Goal: Find specific page/section: Find specific page/section

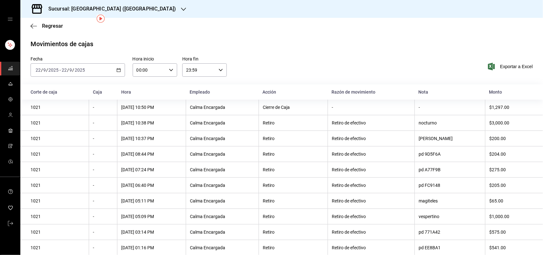
scroll to position [25, 0]
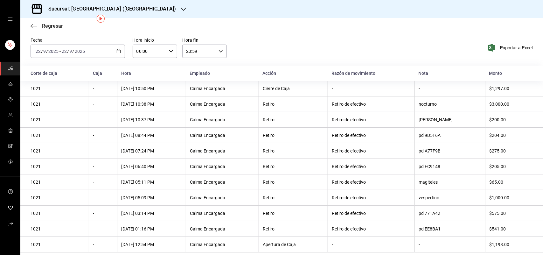
click at [55, 23] on span "Regresar" at bounding box center [52, 26] width 21 height 6
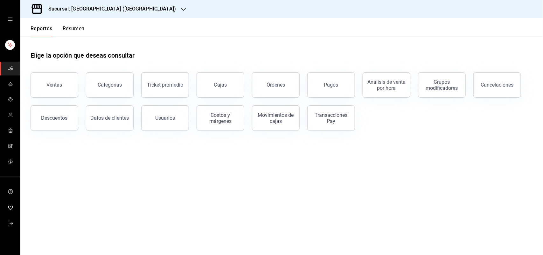
click at [64, 29] on button "Resumen" at bounding box center [74, 30] width 22 height 11
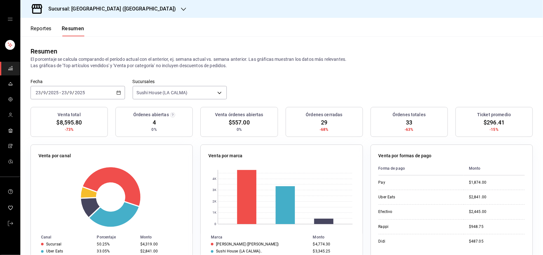
click at [181, 7] on icon "button" at bounding box center [183, 9] width 5 height 5
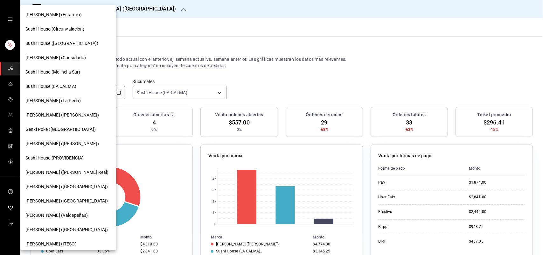
click at [88, 39] on div "Sushi House ([GEOGRAPHIC_DATA])" at bounding box center [68, 43] width 96 height 14
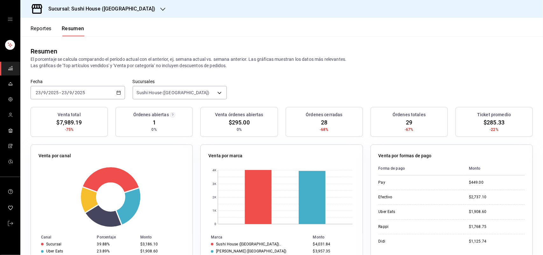
click at [160, 9] on icon "button" at bounding box center [162, 9] width 5 height 5
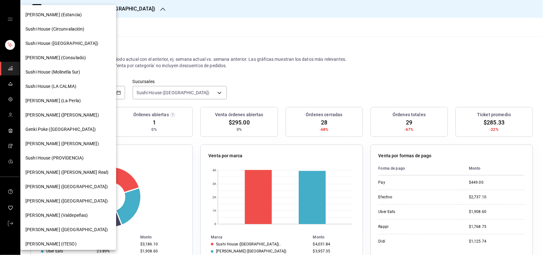
click at [53, 54] on span "[PERSON_NAME] (Consulado)" at bounding box center [55, 57] width 60 height 7
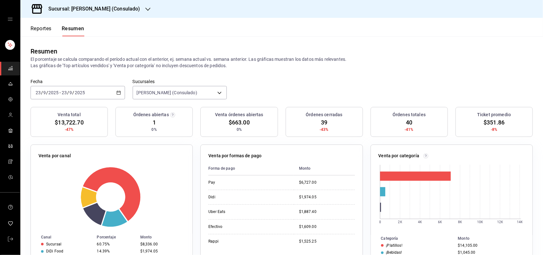
click at [145, 10] on icon "button" at bounding box center [147, 9] width 5 height 5
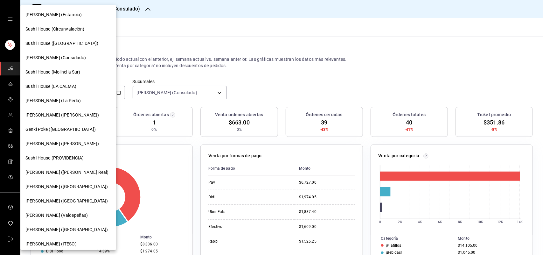
click at [80, 45] on div "Sushi House ([GEOGRAPHIC_DATA])" at bounding box center [68, 43] width 86 height 7
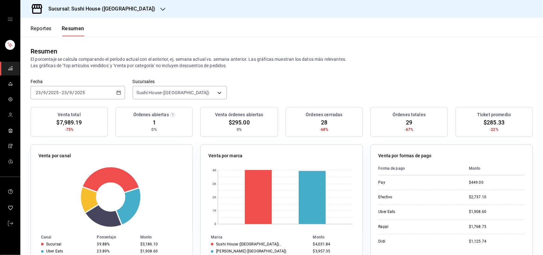
click at [160, 8] on icon "button" at bounding box center [162, 9] width 5 height 5
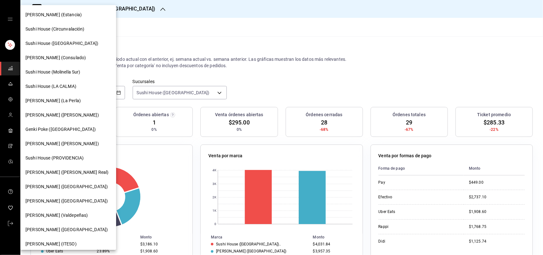
click at [92, 32] on div "Sushi House (Circunvalación)" at bounding box center [68, 29] width 86 height 7
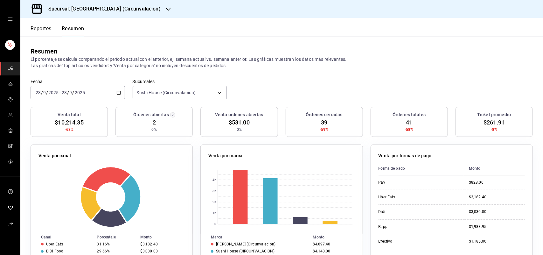
click at [166, 6] on div at bounding box center [168, 9] width 5 height 7
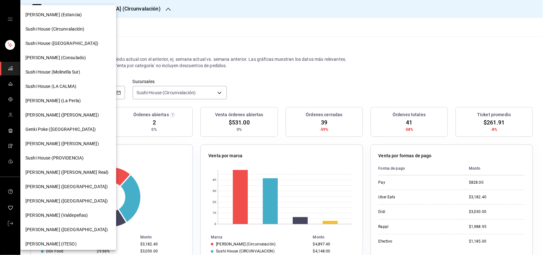
click at [76, 86] on span "Sushi House (LA CALMA)" at bounding box center [50, 86] width 51 height 7
